Goal: Task Accomplishment & Management: Use online tool/utility

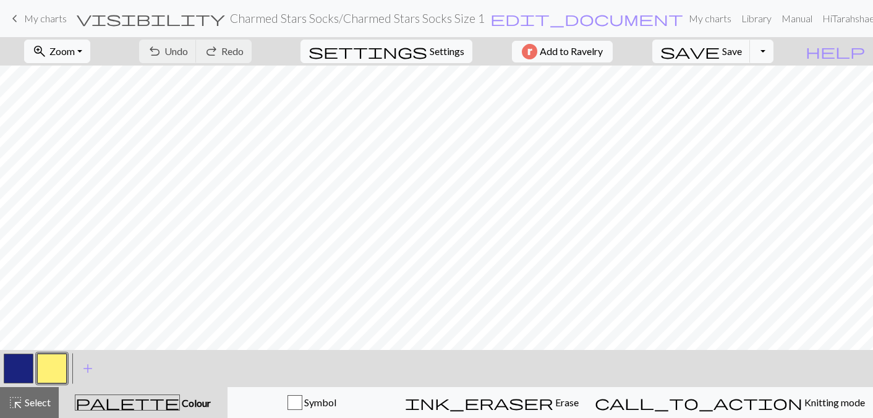
click at [23, 357] on button "button" at bounding box center [19, 369] width 30 height 30
click at [56, 362] on button "button" at bounding box center [52, 369] width 30 height 30
click at [16, 361] on button "button" at bounding box center [19, 369] width 30 height 30
click at [59, 362] on button "button" at bounding box center [52, 369] width 30 height 30
click at [26, 364] on button "button" at bounding box center [19, 369] width 30 height 30
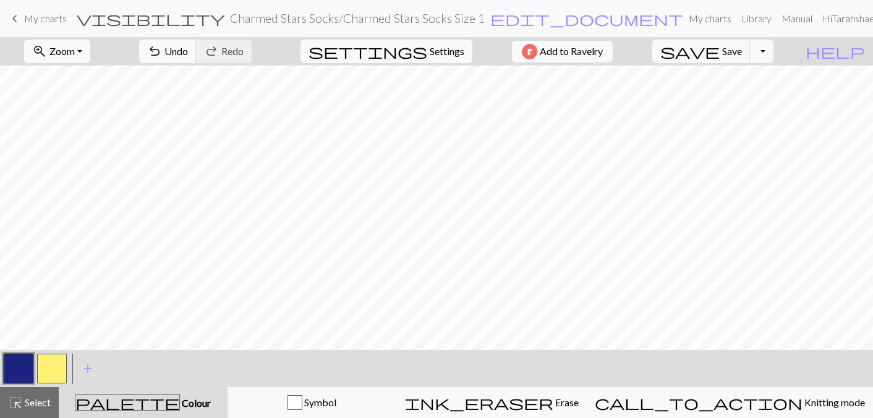
click at [56, 365] on button "button" at bounding box center [52, 369] width 30 height 30
click at [20, 370] on button "button" at bounding box center [19, 369] width 30 height 30
click at [51, 369] on button "button" at bounding box center [52, 369] width 30 height 30
click at [19, 359] on button "button" at bounding box center [19, 369] width 30 height 30
click at [49, 364] on button "button" at bounding box center [52, 369] width 30 height 30
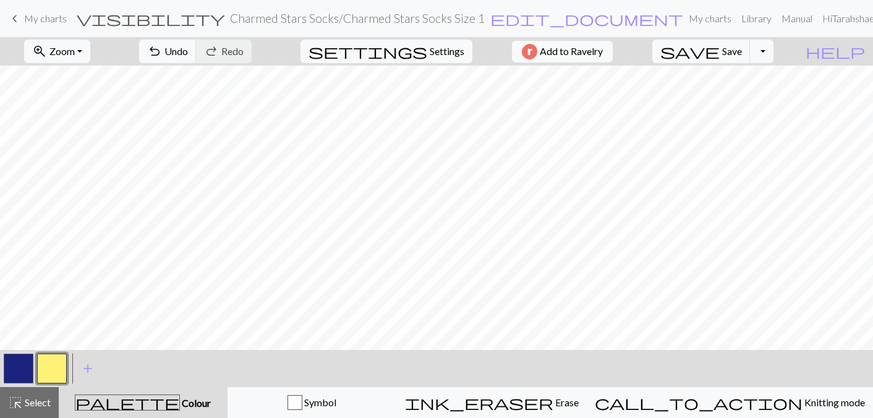
click at [19, 366] on button "button" at bounding box center [19, 369] width 30 height 30
click at [52, 359] on button "button" at bounding box center [52, 369] width 30 height 30
click at [720, 58] on span "save" at bounding box center [690, 51] width 59 height 17
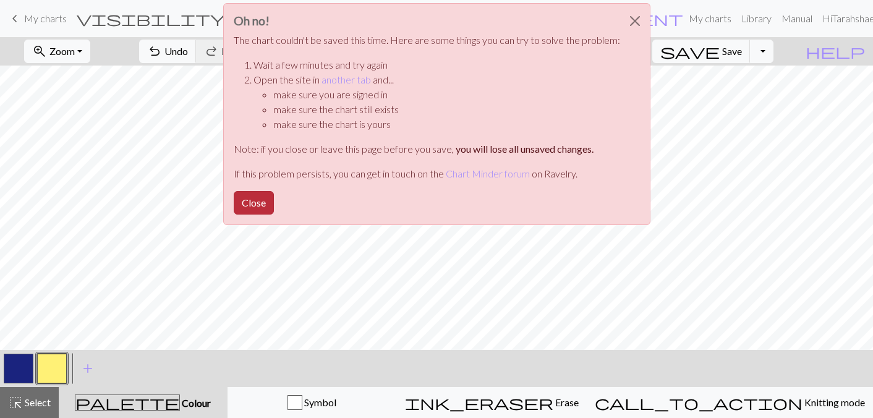
click at [265, 196] on button "Close" at bounding box center [254, 203] width 40 height 24
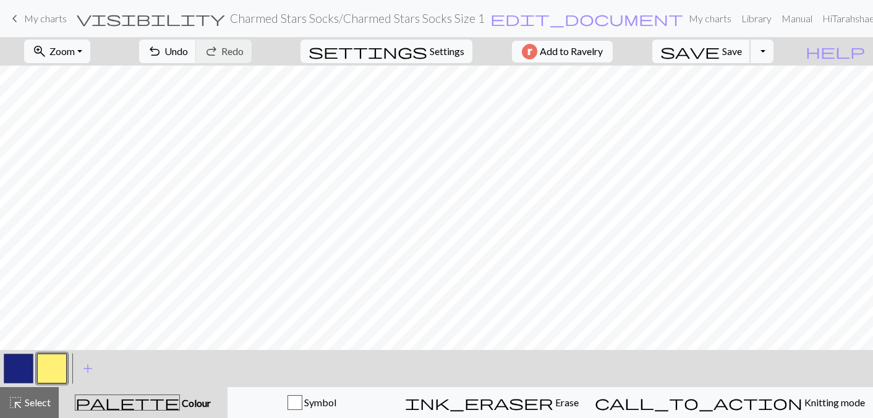
click at [720, 53] on span "save" at bounding box center [690, 51] width 59 height 17
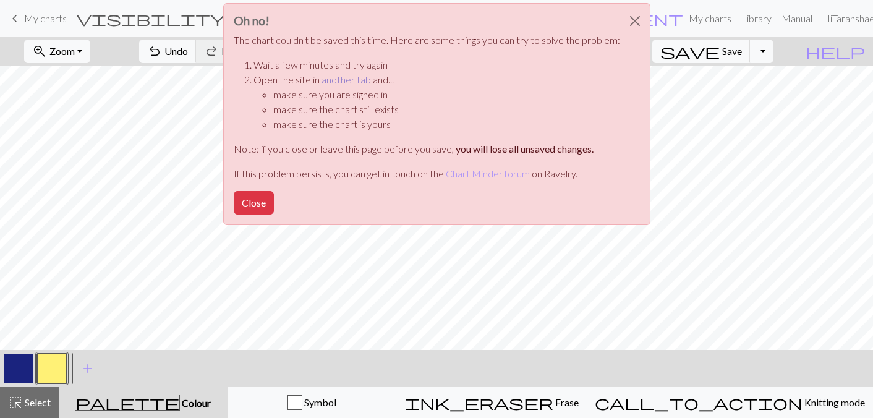
click at [343, 78] on link "another tab" at bounding box center [346, 80] width 49 height 12
click at [255, 197] on button "Close" at bounding box center [254, 203] width 40 height 24
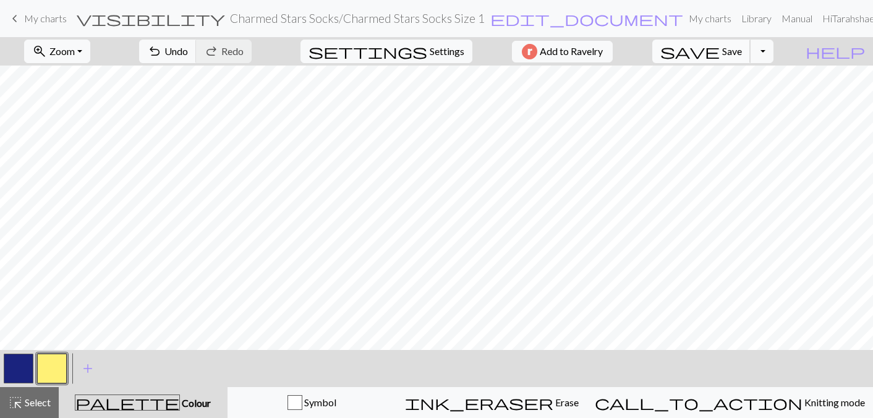
click at [720, 48] on span "save" at bounding box center [690, 51] width 59 height 17
click at [857, 18] on link "Hi [PERSON_NAME] pro" at bounding box center [864, 18] width 93 height 25
click at [833, 53] on link "Account settings" at bounding box center [860, 52] width 80 height 25
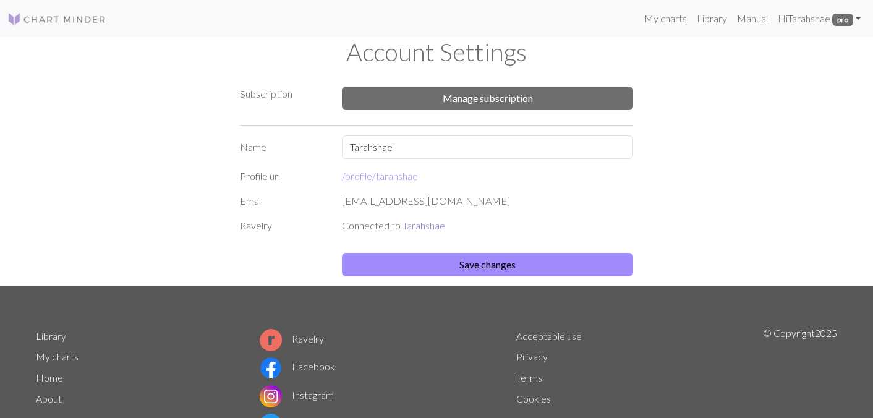
click at [424, 226] on link "Tarahshae" at bounding box center [424, 226] width 43 height 12
drag, startPoint x: 403, startPoint y: 148, endPoint x: 333, endPoint y: 146, distance: 69.9
click at [333, 146] on div "Name [PERSON_NAME]" at bounding box center [437, 147] width 408 height 24
type input "ShaesStitchery"
click at [406, 206] on div "[EMAIL_ADDRESS][DOMAIN_NAME]" at bounding box center [488, 201] width 306 height 15
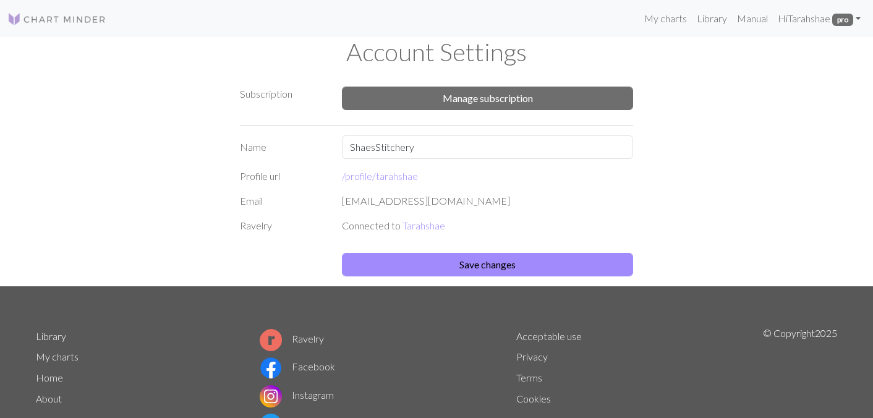
click at [424, 203] on div "[EMAIL_ADDRESS][DOMAIN_NAME]" at bounding box center [488, 201] width 306 height 15
click at [465, 262] on button "Save changes" at bounding box center [487, 265] width 291 height 24
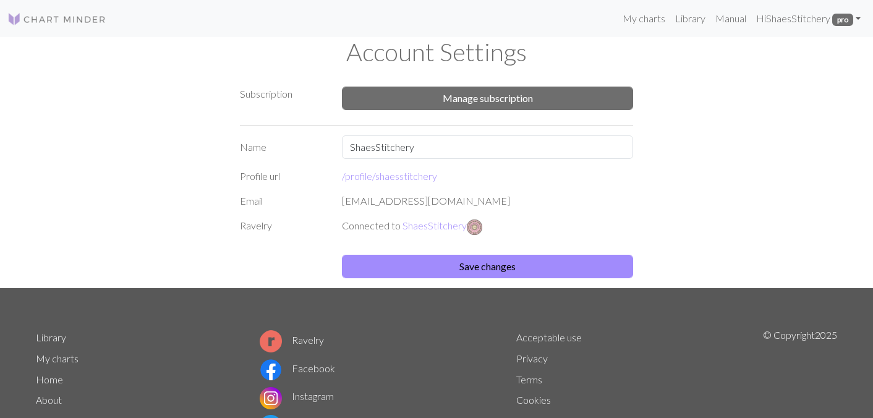
click at [414, 202] on div "[EMAIL_ADDRESS][DOMAIN_NAME]" at bounding box center [488, 201] width 306 height 15
click at [484, 201] on div "[EMAIL_ADDRESS][DOMAIN_NAME]" at bounding box center [488, 201] width 306 height 15
click at [492, 273] on button "Save changes" at bounding box center [487, 267] width 291 height 24
click at [648, 14] on link "My charts" at bounding box center [644, 18] width 53 height 25
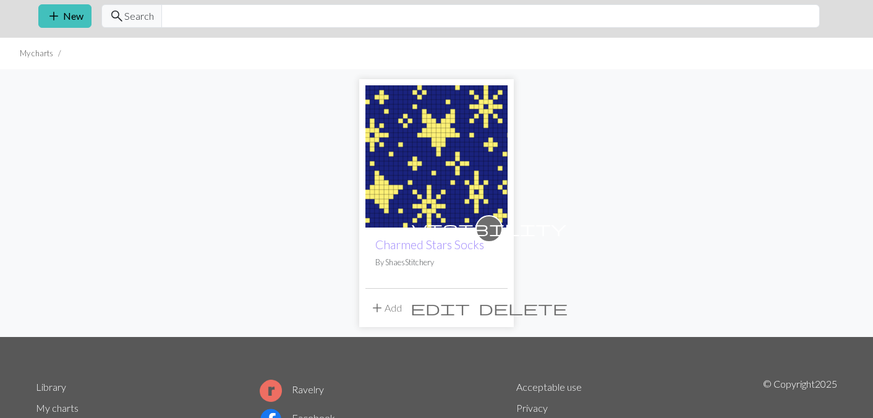
scroll to position [79, 0]
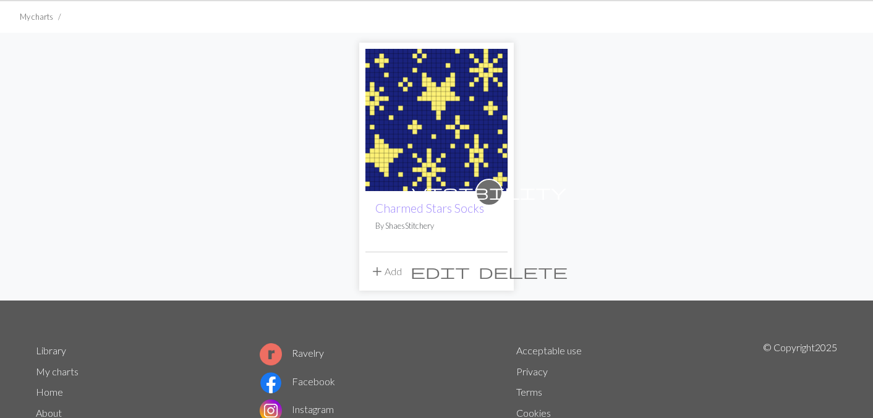
click at [379, 270] on span "add" at bounding box center [377, 271] width 15 height 17
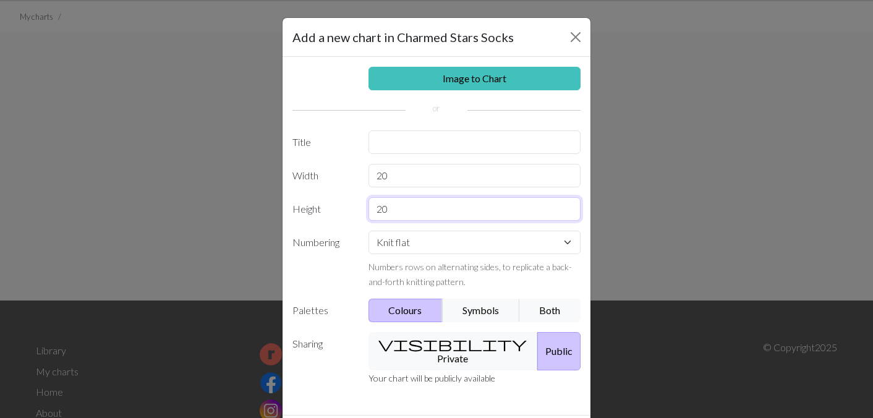
drag, startPoint x: 396, startPoint y: 208, endPoint x: 411, endPoint y: 215, distance: 16.9
click at [411, 215] on input "20" at bounding box center [475, 209] width 213 height 24
drag, startPoint x: 400, startPoint y: 182, endPoint x: 367, endPoint y: 177, distance: 32.5
click at [367, 177] on div "20" at bounding box center [475, 176] width 228 height 24
type input "36"
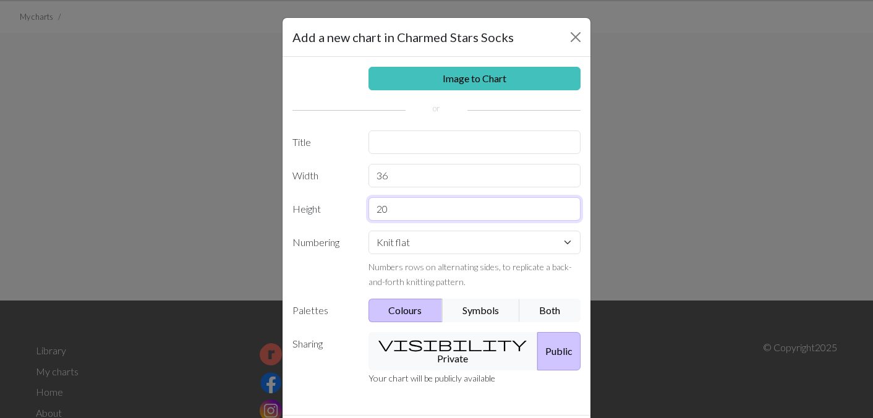
drag, startPoint x: 392, startPoint y: 212, endPoint x: 366, endPoint y: 211, distance: 26.0
click at [366, 211] on div "20" at bounding box center [475, 209] width 228 height 24
type input "32"
click at [440, 245] on select "Knit flat Knit in the round Lace knitting Cross stitch" at bounding box center [475, 243] width 213 height 24
select select "round"
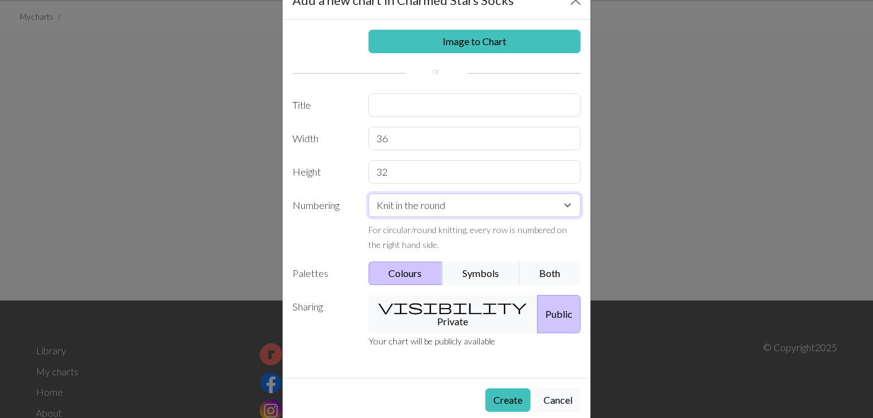
scroll to position [41, 0]
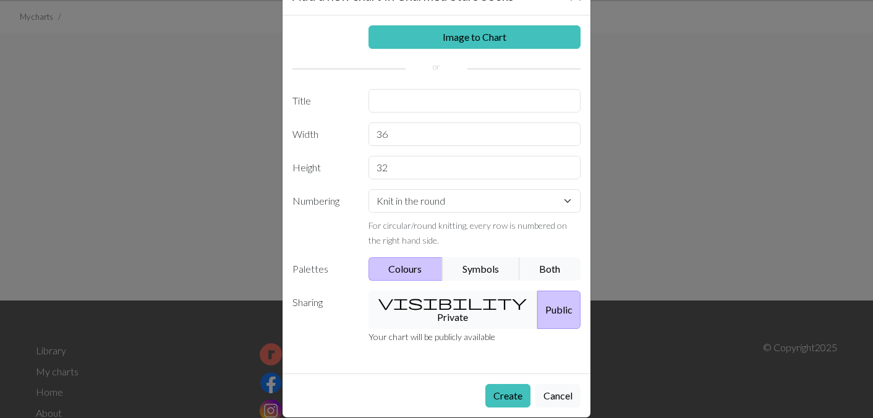
click at [453, 306] on button "visibility Private" at bounding box center [454, 310] width 170 height 38
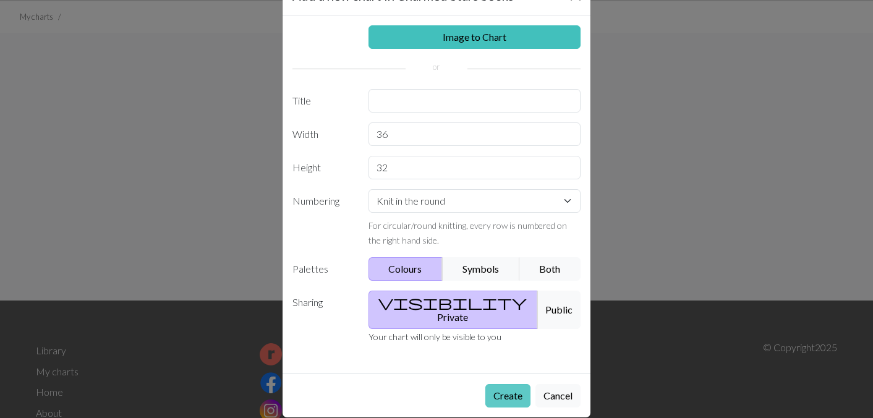
click at [505, 384] on button "Create" at bounding box center [508, 396] width 45 height 24
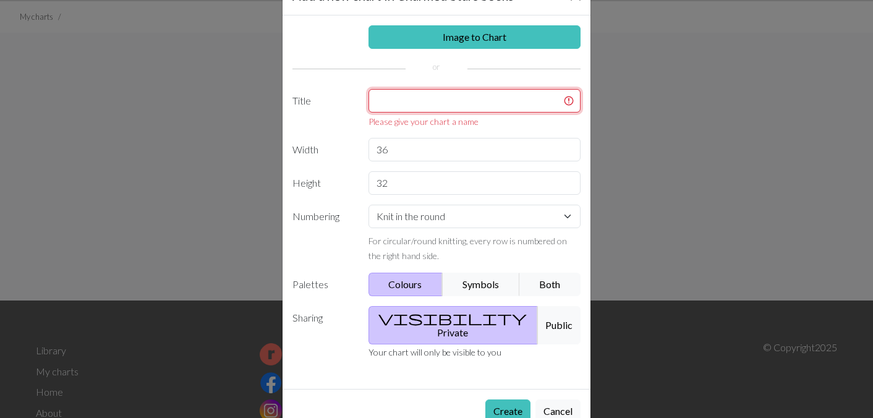
click at [421, 106] on input "text" at bounding box center [475, 101] width 213 height 24
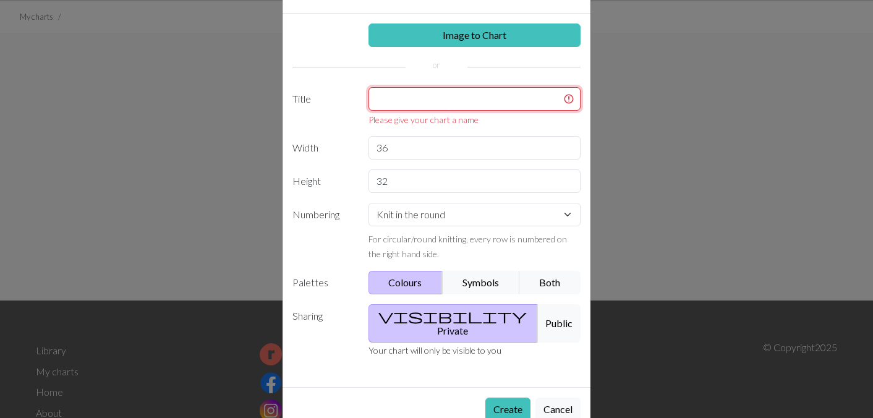
type input "S"
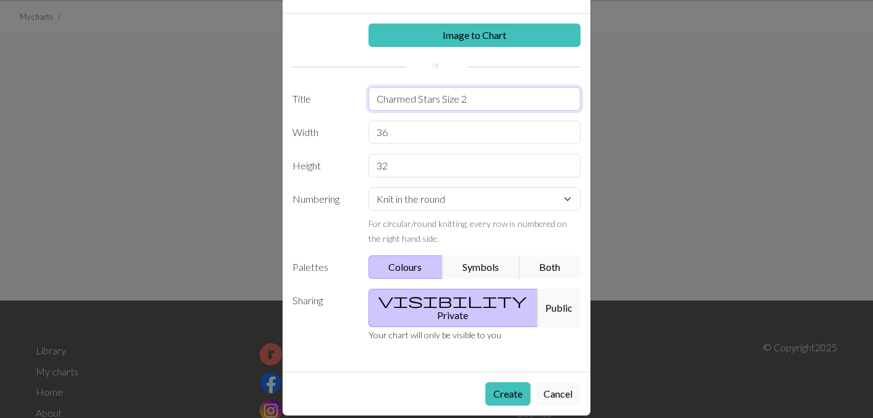
click at [437, 100] on input "Charmed Stars Size 2" at bounding box center [475, 99] width 213 height 24
click at [447, 101] on input "Charmed Stars socks Size 2" at bounding box center [475, 99] width 213 height 24
type input "Charmed Stars Socks Size 2"
click at [492, 382] on button "Create" at bounding box center [508, 394] width 45 height 24
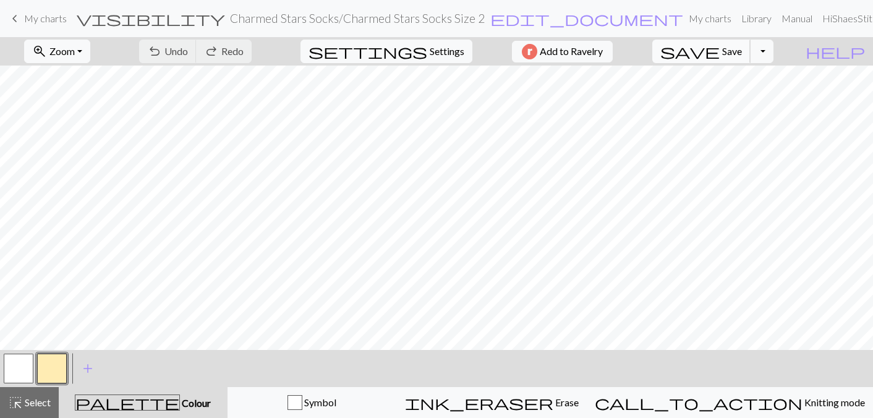
click at [720, 50] on span "save" at bounding box center [690, 51] width 59 height 17
click at [19, 362] on button "button" at bounding box center [19, 369] width 30 height 30
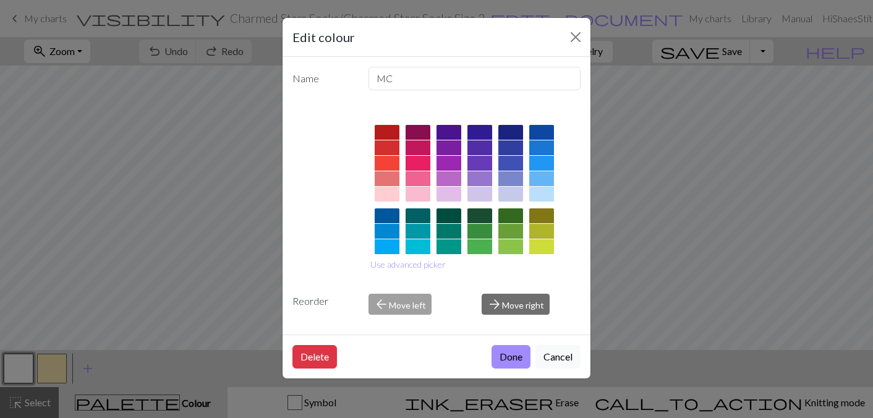
click at [507, 129] on div at bounding box center [511, 132] width 25 height 15
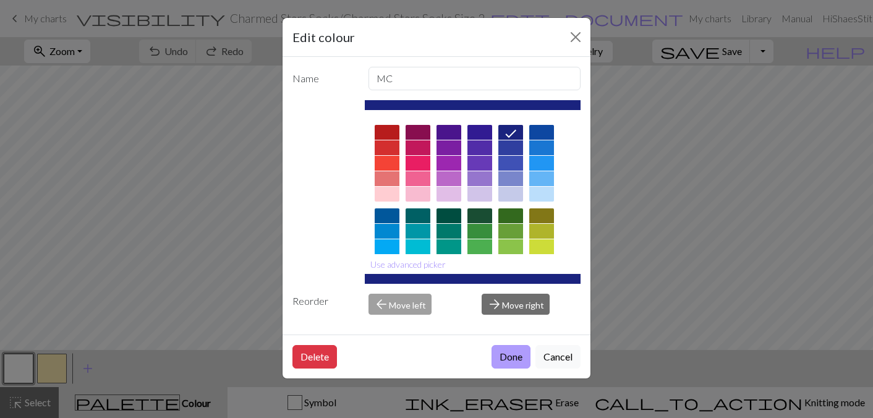
click at [516, 354] on button "Done" at bounding box center [511, 357] width 39 height 24
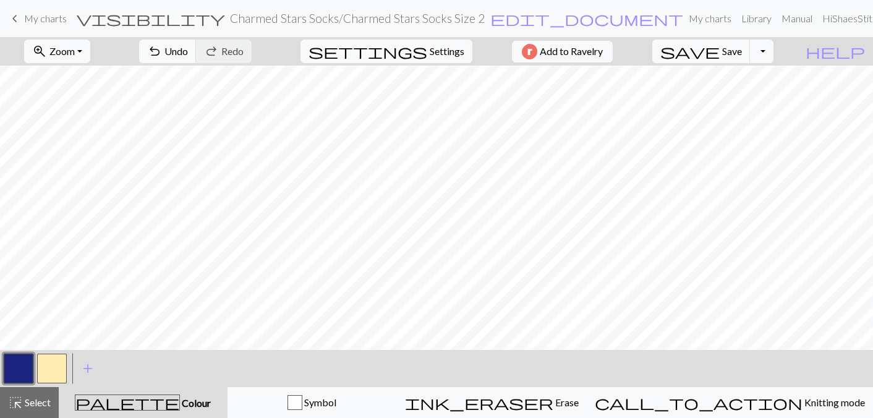
click at [54, 369] on button "button" at bounding box center [52, 369] width 30 height 30
click at [51, 370] on button "button" at bounding box center [52, 369] width 30 height 30
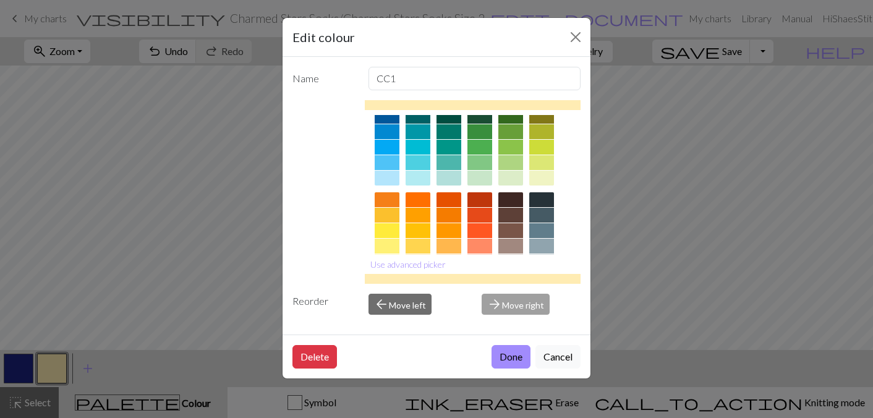
scroll to position [126, 0]
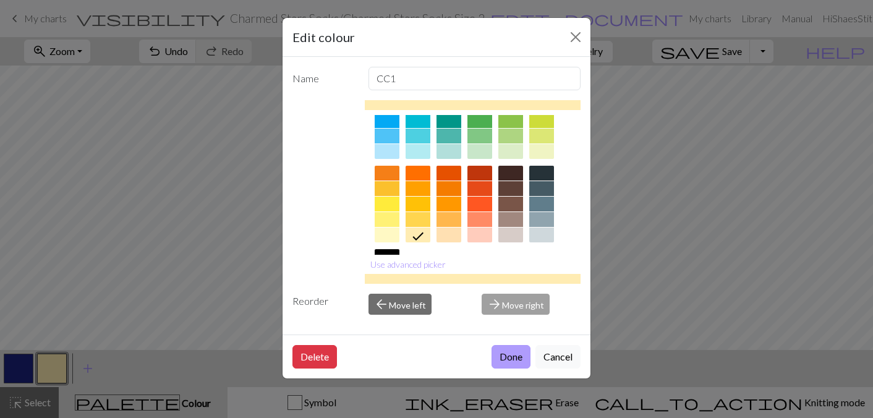
click at [510, 356] on button "Done" at bounding box center [511, 357] width 39 height 24
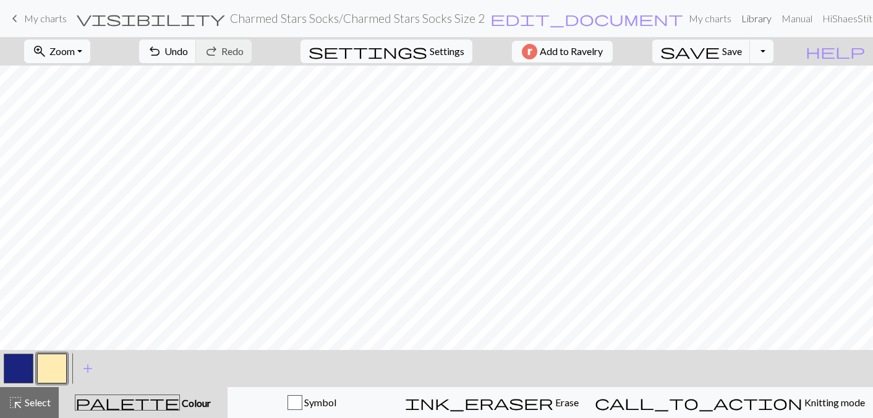
click at [737, 16] on link "Library" at bounding box center [757, 18] width 40 height 25
click at [720, 51] on span "save" at bounding box center [690, 51] width 59 height 17
click at [645, 18] on div "Chart saved" at bounding box center [436, 24] width 873 height 49
click at [684, 16] on link "My charts" at bounding box center [710, 18] width 53 height 25
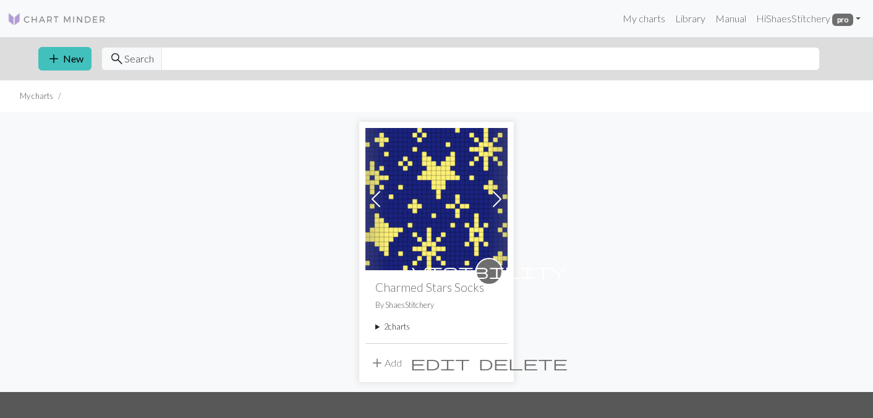
click at [492, 195] on span at bounding box center [497, 199] width 20 height 20
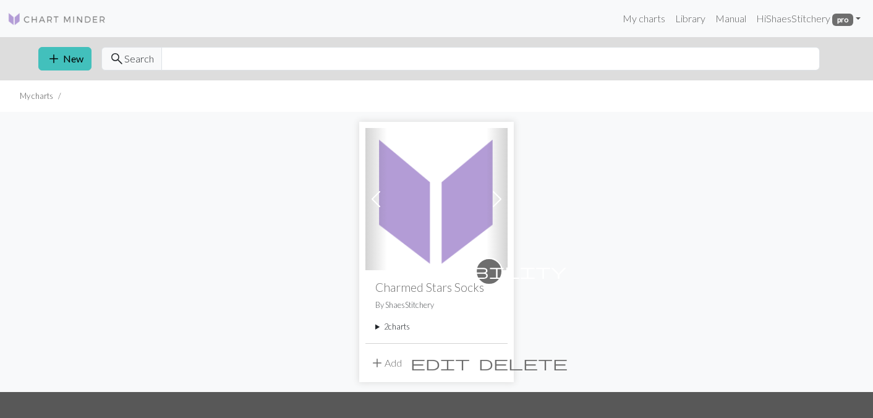
click at [376, 197] on span at bounding box center [376, 199] width 20 height 20
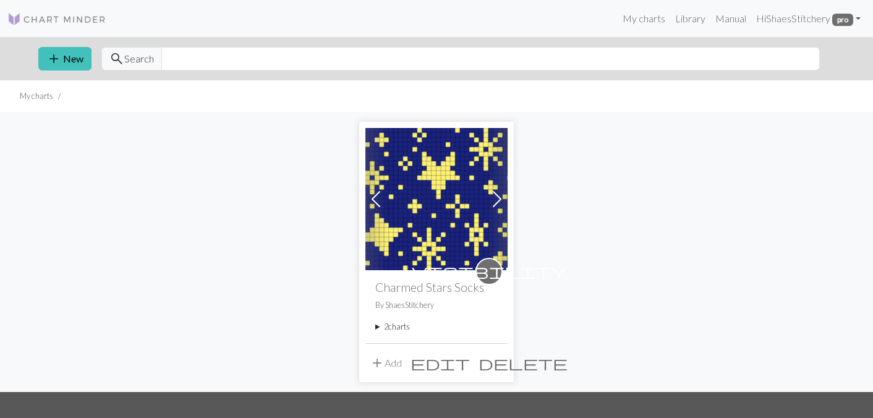
click at [487, 273] on span "visibility" at bounding box center [489, 271] width 155 height 19
click at [438, 169] on img at bounding box center [437, 199] width 142 height 142
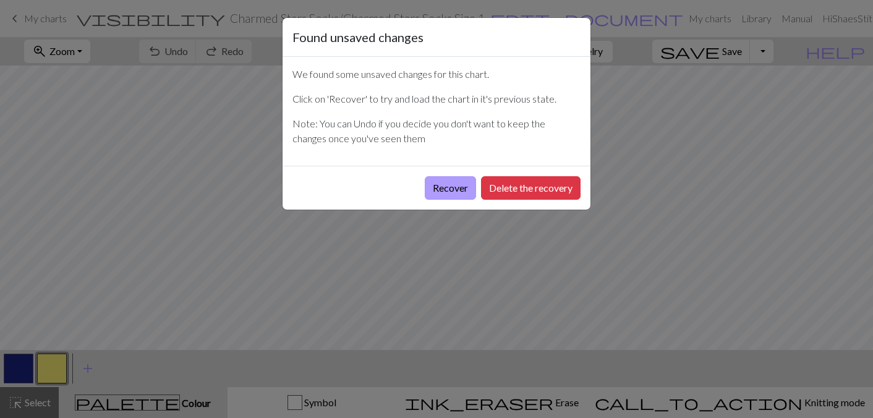
click at [464, 186] on button "Recover" at bounding box center [450, 188] width 51 height 24
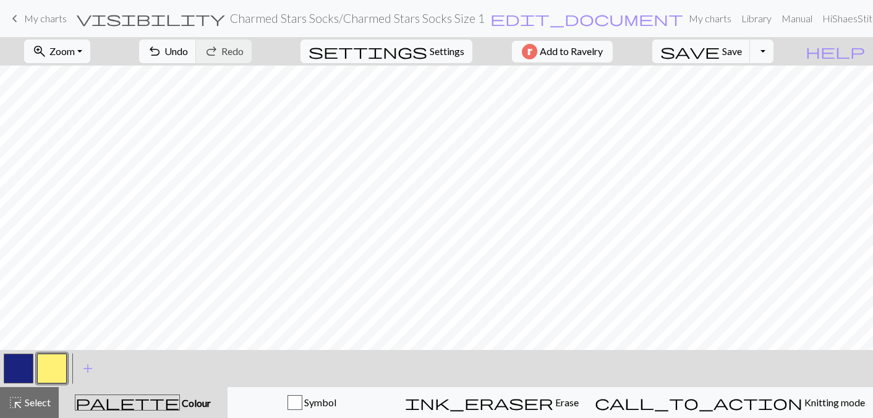
click at [24, 23] on span "My charts" at bounding box center [45, 18] width 43 height 12
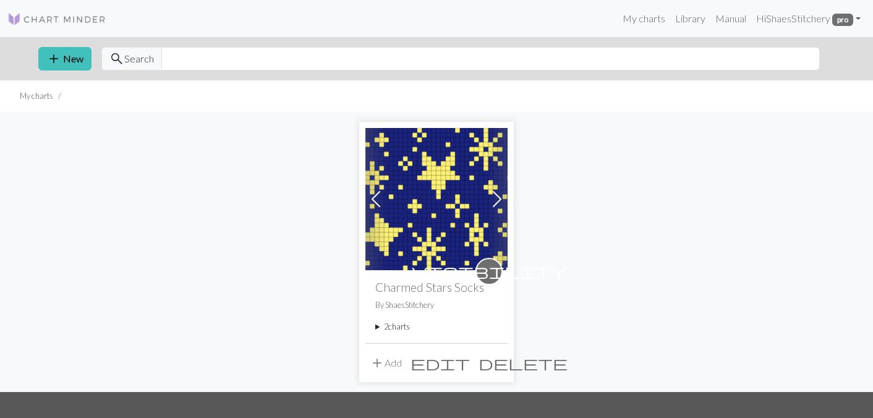
click at [497, 198] on span at bounding box center [497, 199] width 20 height 20
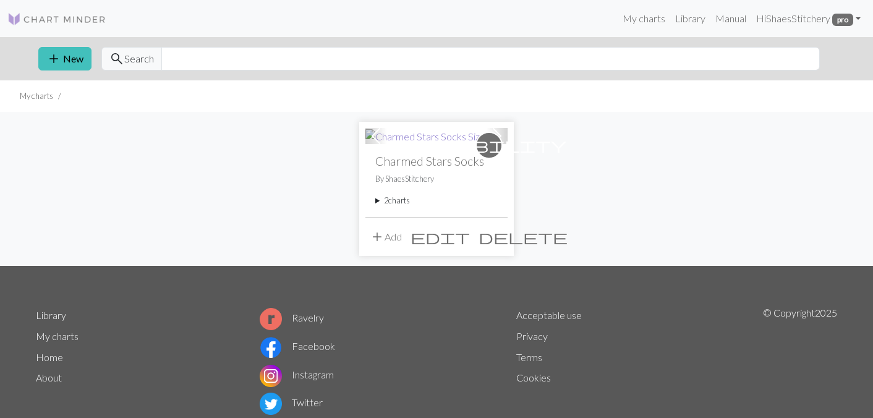
click at [436, 142] on img at bounding box center [429, 136] width 127 height 15
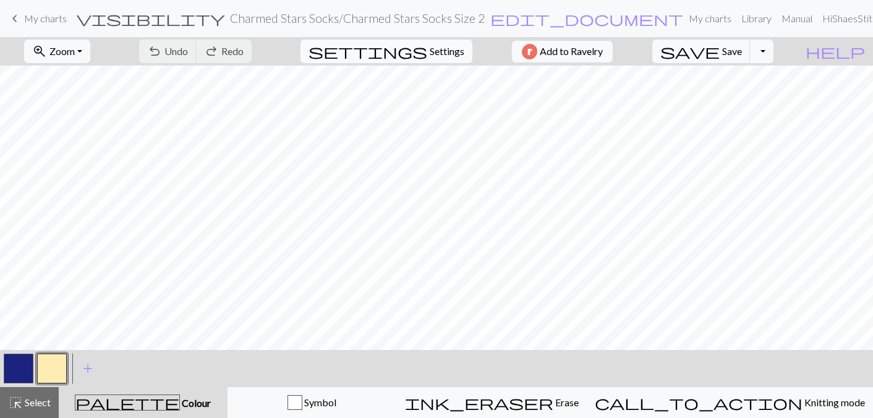
click at [430, 46] on span "Settings" at bounding box center [447, 51] width 35 height 15
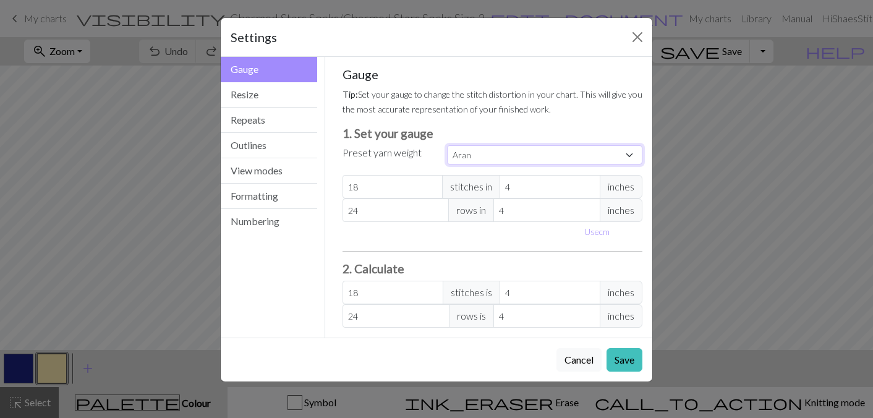
click at [473, 163] on select "Custom Square Lace Light Fingering Fingering Sport Double knit Worsted Aran Bul…" at bounding box center [544, 154] width 195 height 19
select select "fingering"
type input "28"
type input "36"
type input "28"
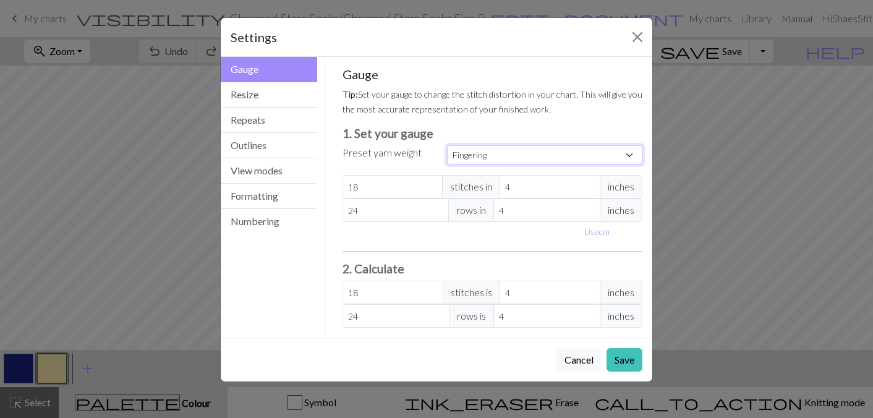
type input "36"
click at [244, 89] on button "Resize" at bounding box center [269, 94] width 96 height 25
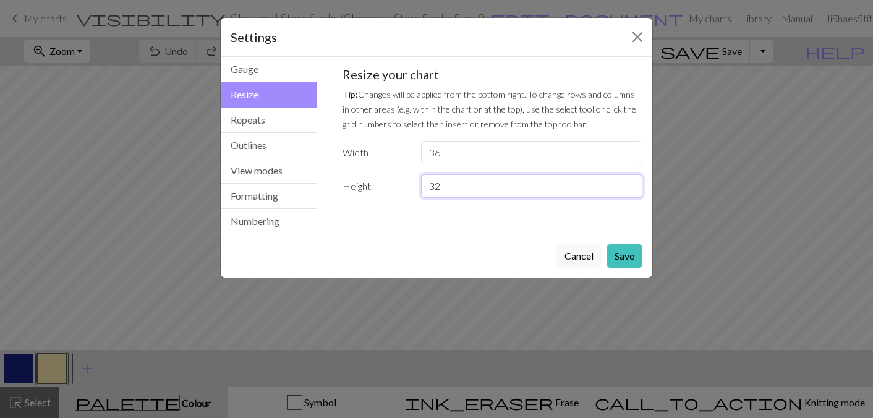
click at [445, 191] on input "32" at bounding box center [531, 186] width 221 height 24
type input "30"
click at [634, 255] on button "Save" at bounding box center [625, 256] width 36 height 24
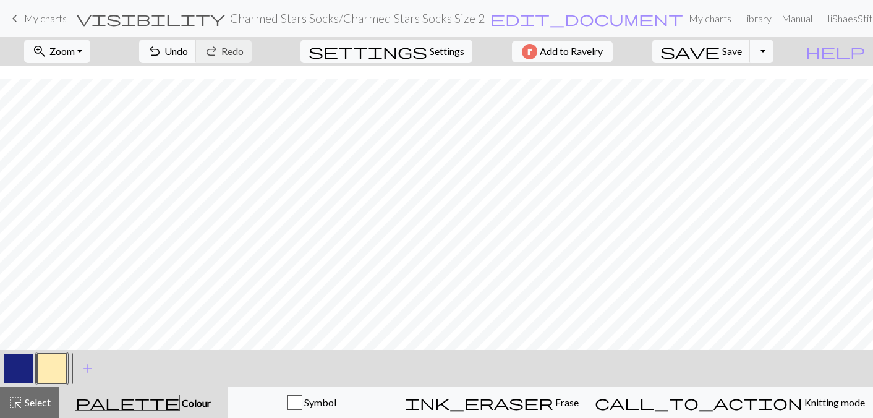
scroll to position [142, 0]
click at [720, 46] on span "save" at bounding box center [690, 51] width 59 height 17
click at [488, 19] on div "Chart saved" at bounding box center [436, 24] width 873 height 49
click at [490, 22] on span "edit_document" at bounding box center [586, 18] width 193 height 17
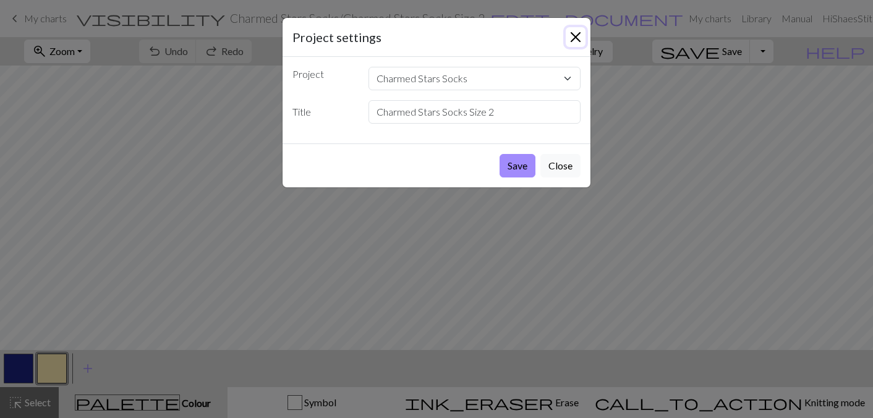
click at [575, 27] on button "Close" at bounding box center [576, 37] width 20 height 20
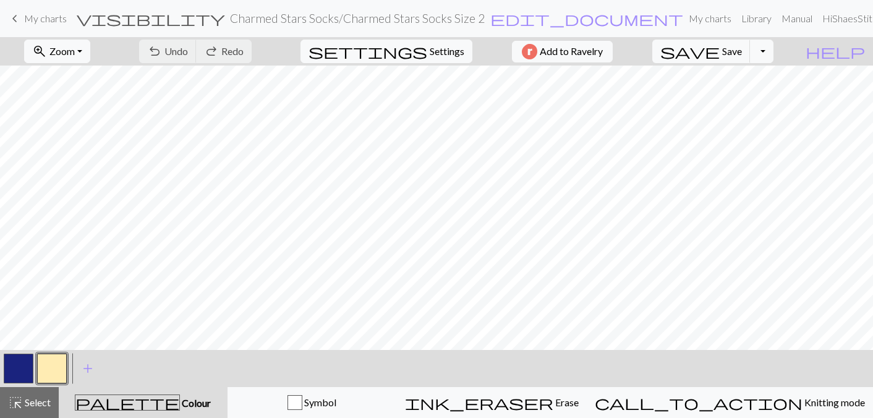
click at [206, 18] on span "visibility" at bounding box center [151, 18] width 148 height 17
click at [22, 18] on link "keyboard_arrow_left My charts" at bounding box center [36, 18] width 59 height 21
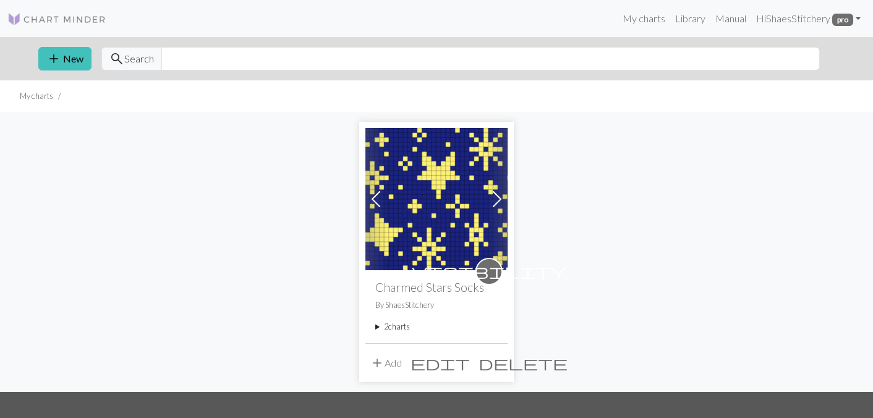
click at [424, 270] on div "visibility Charmed Stars Socks By ShaesStitchery 2 charts Charmed Stars Socks S…" at bounding box center [437, 306] width 142 height 72
click at [426, 259] on img at bounding box center [437, 199] width 142 height 142
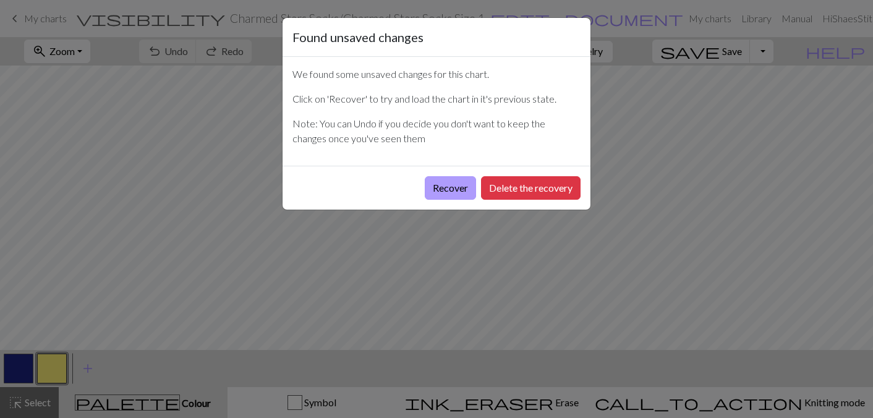
click at [456, 184] on button "Recover" at bounding box center [450, 188] width 51 height 24
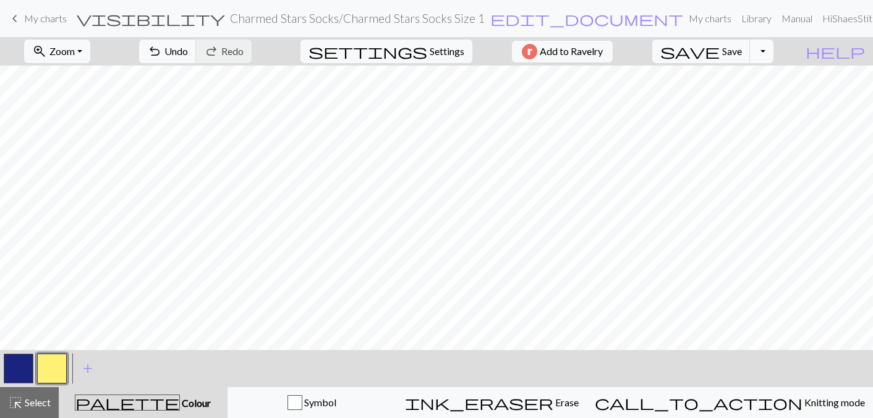
click at [774, 54] on button "Toggle Dropdown" at bounding box center [762, 52] width 24 height 24
click at [753, 96] on button "save_alt Download" at bounding box center [671, 98] width 204 height 20
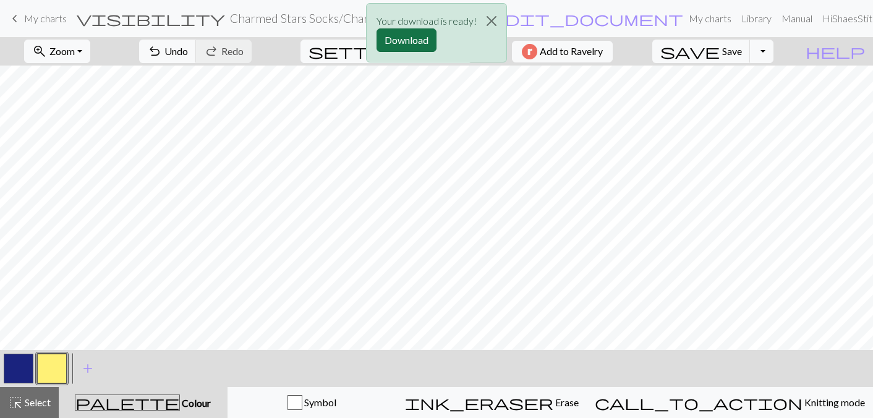
click at [419, 38] on button "Download" at bounding box center [407, 40] width 60 height 24
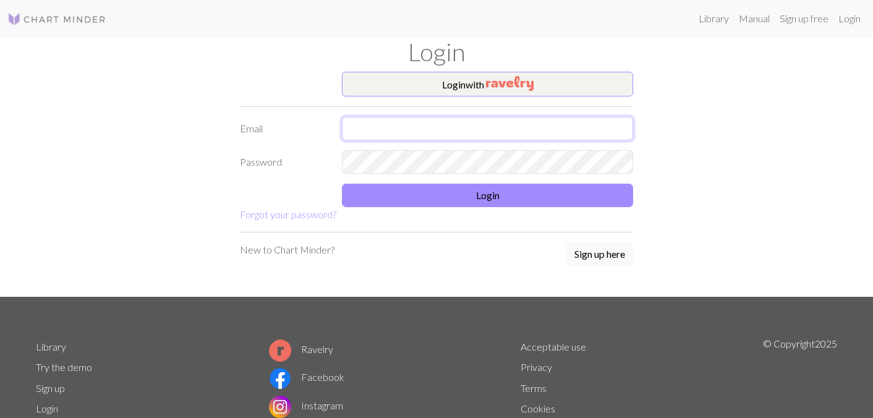
click at [394, 119] on input "text" at bounding box center [487, 129] width 291 height 24
click at [427, 90] on button "Login with" at bounding box center [487, 84] width 291 height 25
